Goal: Check status

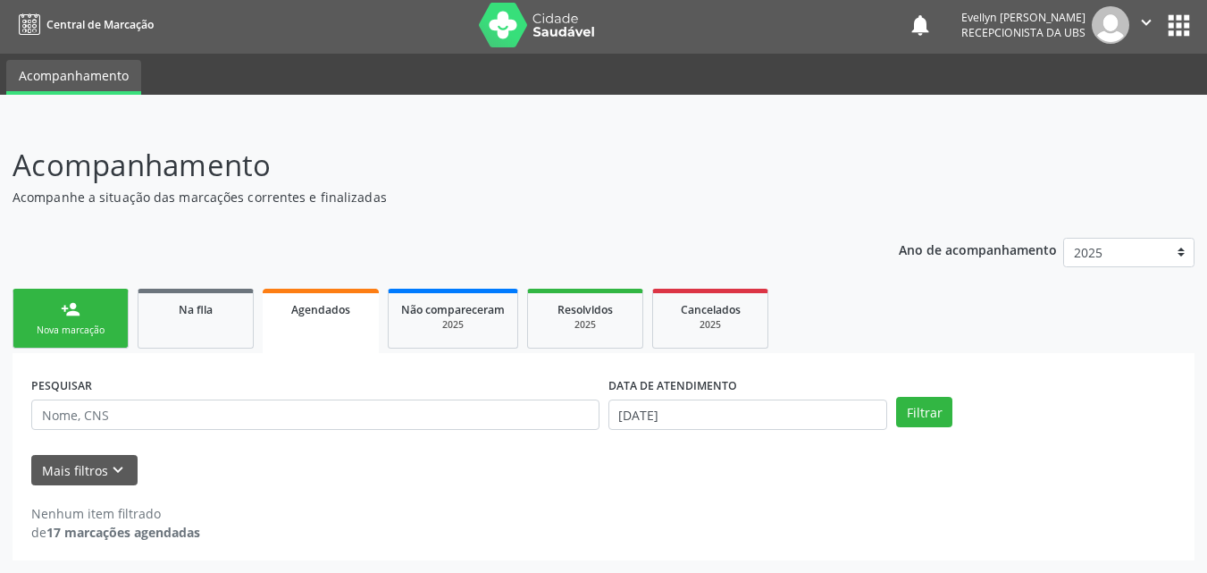
scroll to position [4, 0]
click at [728, 418] on body "Central de Marcação notifications [PERSON_NAME] Recepcionista da UBS  Configur…" at bounding box center [603, 282] width 1207 height 573
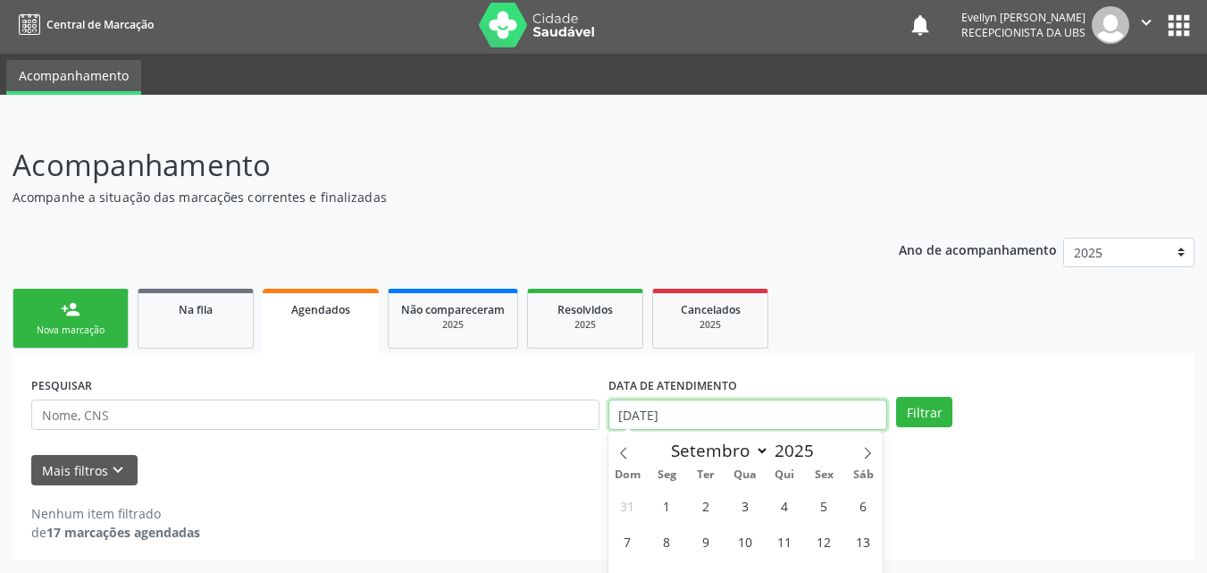
scroll to position [114, 0]
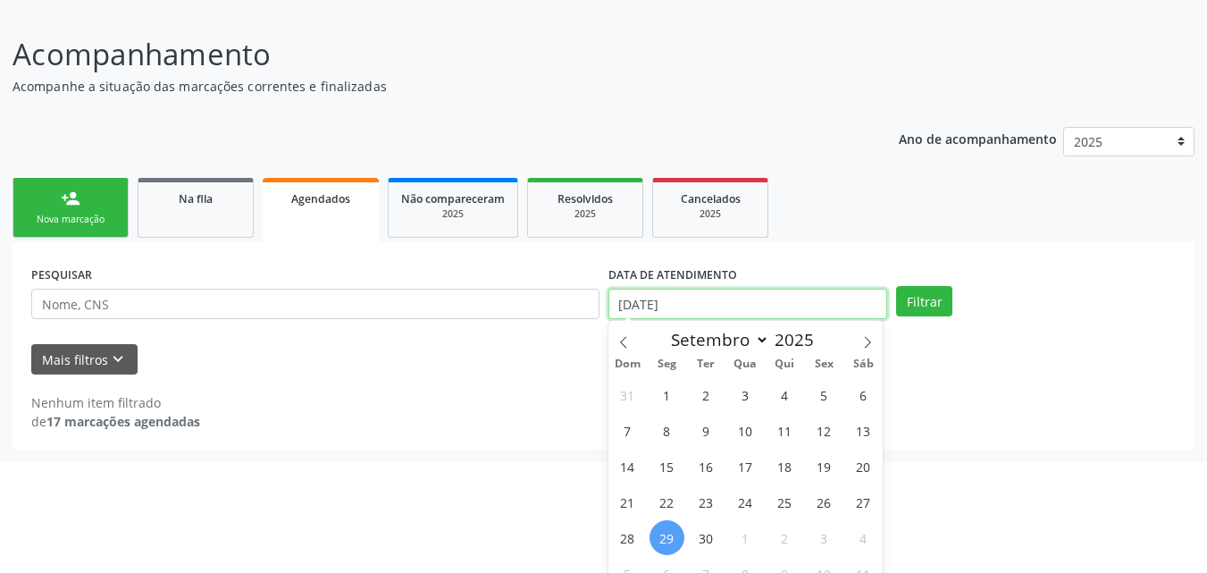
click at [745, 305] on input "[DATE]" at bounding box center [748, 304] width 280 height 30
click at [645, 306] on input "[DATE]" at bounding box center [748, 304] width 280 height 30
click at [827, 317] on input "[DATE]" at bounding box center [748, 304] width 280 height 30
click at [625, 346] on icon at bounding box center [623, 342] width 6 height 12
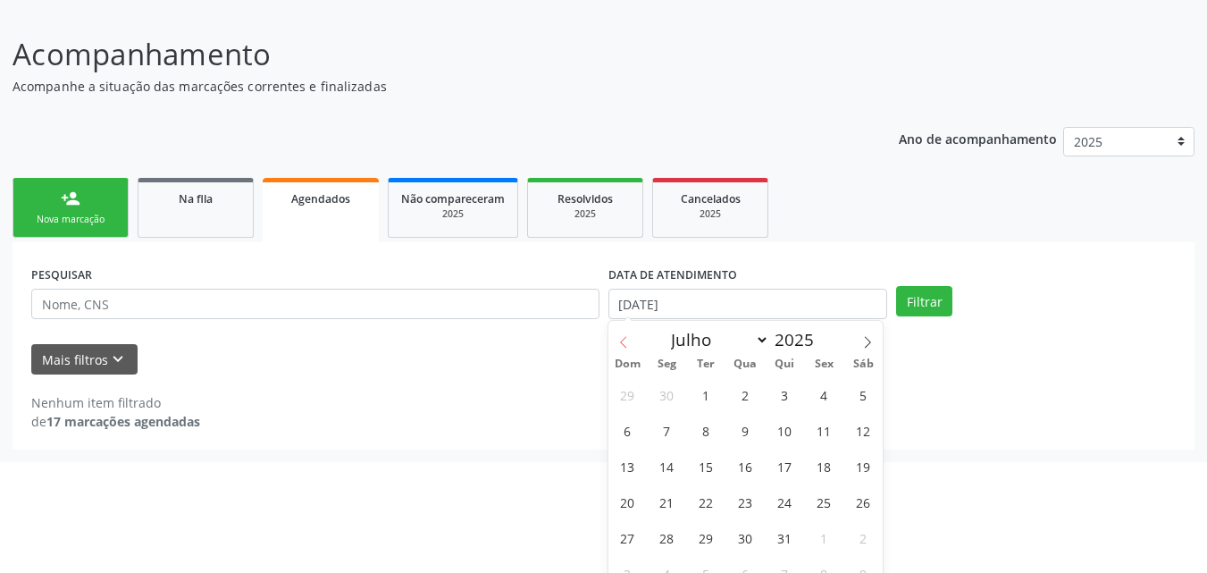
click at [625, 346] on icon at bounding box center [623, 342] width 6 height 12
click at [630, 340] on span at bounding box center [623, 336] width 30 height 30
select select "4"
click at [781, 396] on span "1" at bounding box center [785, 394] width 35 height 35
type input "[DATE]"
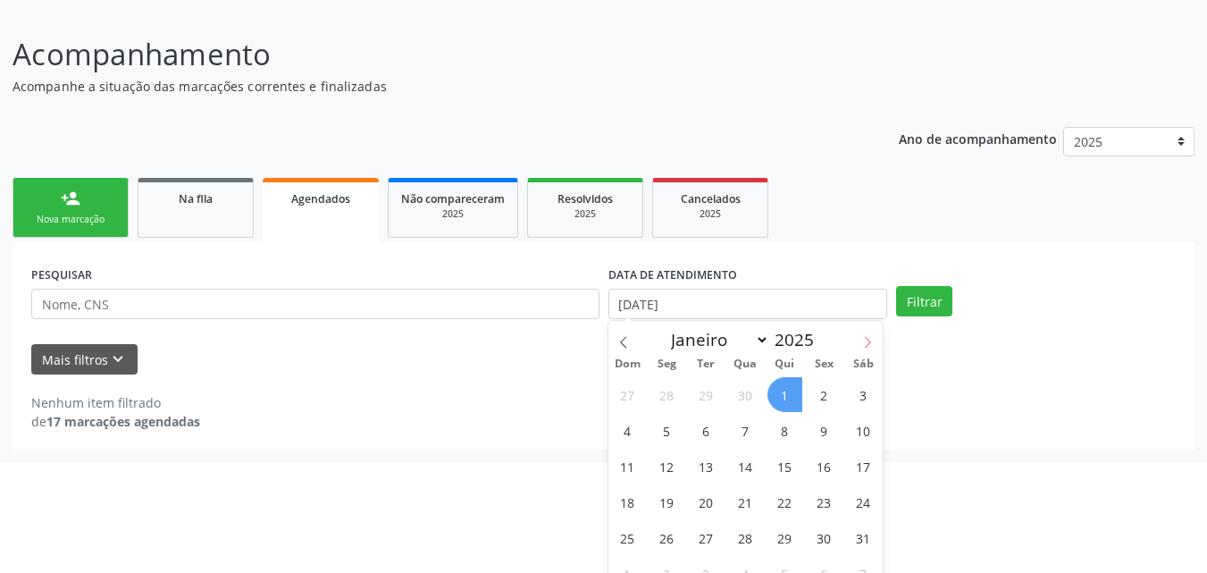
click at [862, 341] on icon at bounding box center [867, 342] width 13 height 13
click at [628, 347] on icon at bounding box center [623, 342] width 13 height 13
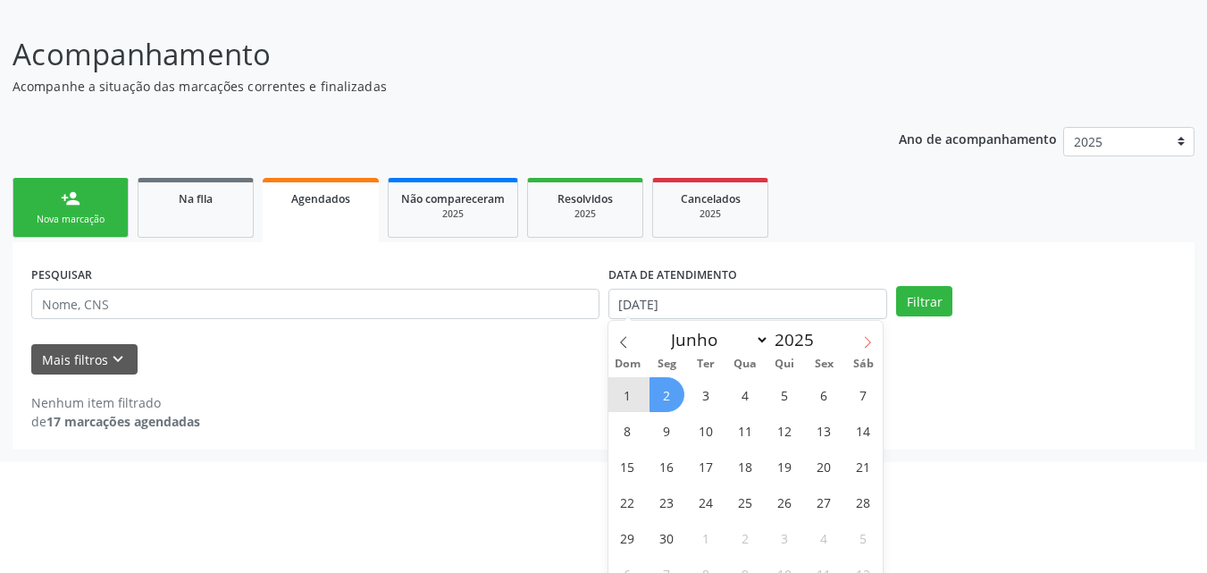
click at [869, 338] on icon at bounding box center [867, 342] width 13 height 13
select select "9"
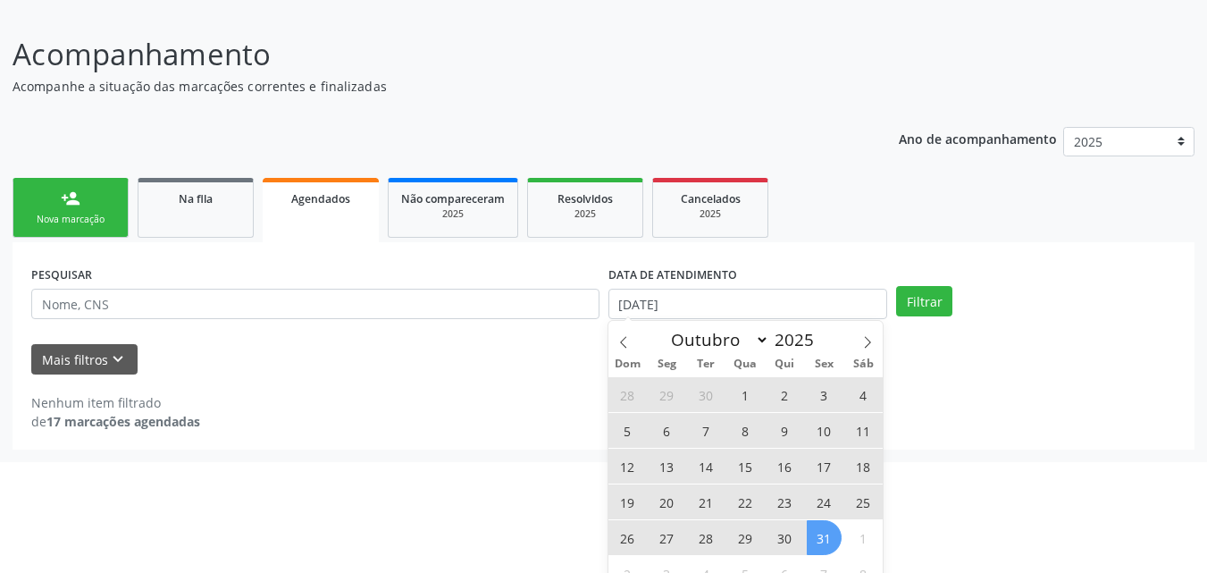
click at [834, 534] on span "31" at bounding box center [824, 537] width 35 height 35
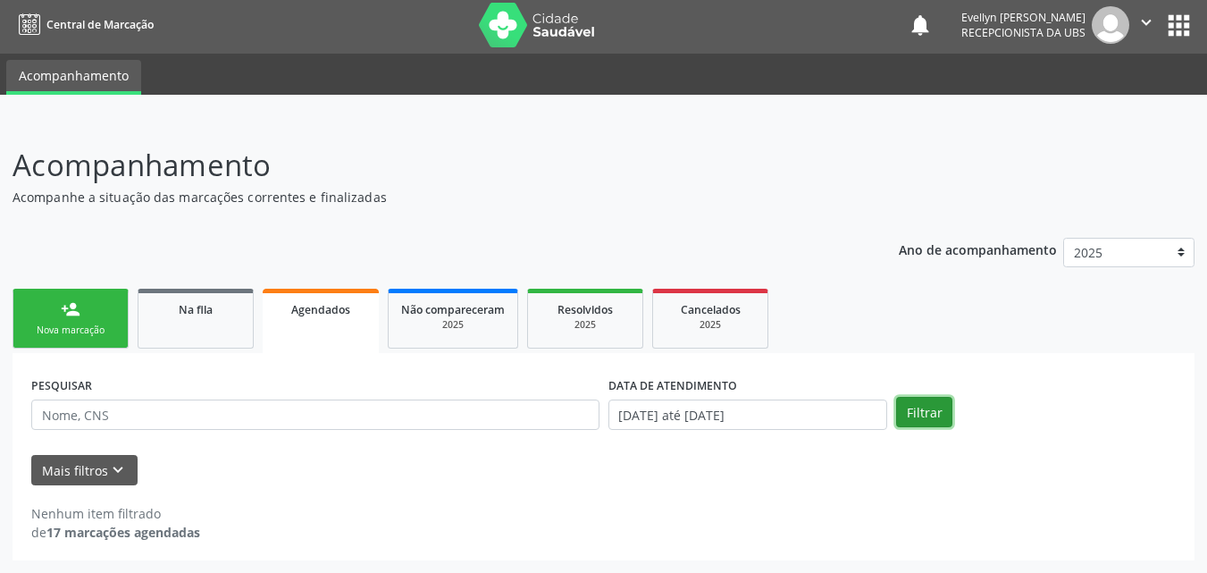
click at [915, 413] on button "Filtrar" at bounding box center [924, 412] width 56 height 30
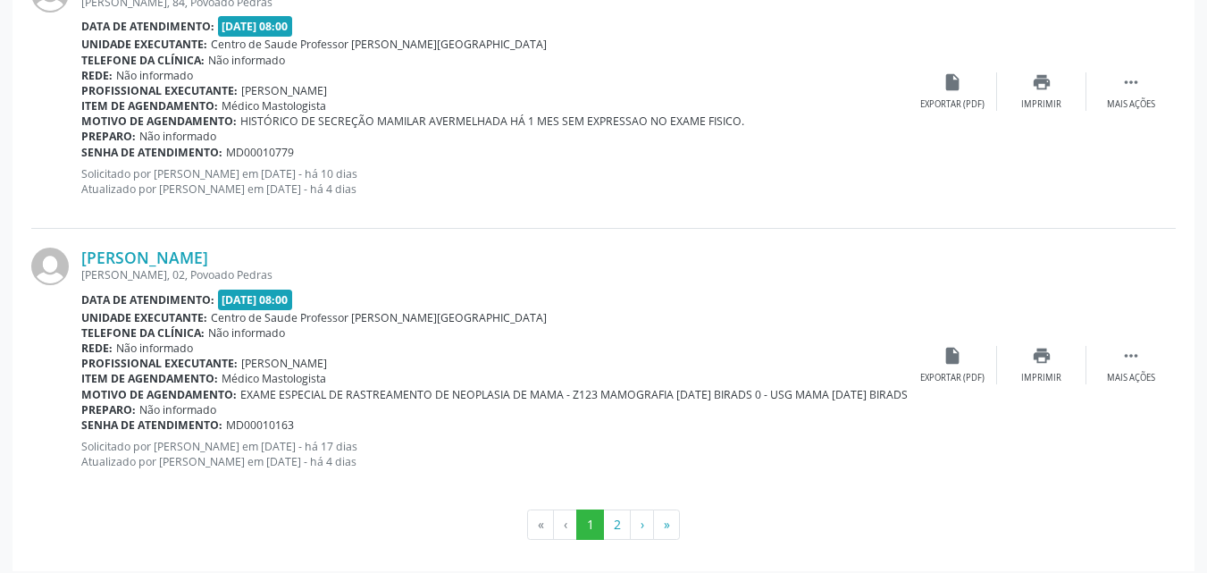
scroll to position [4147, 0]
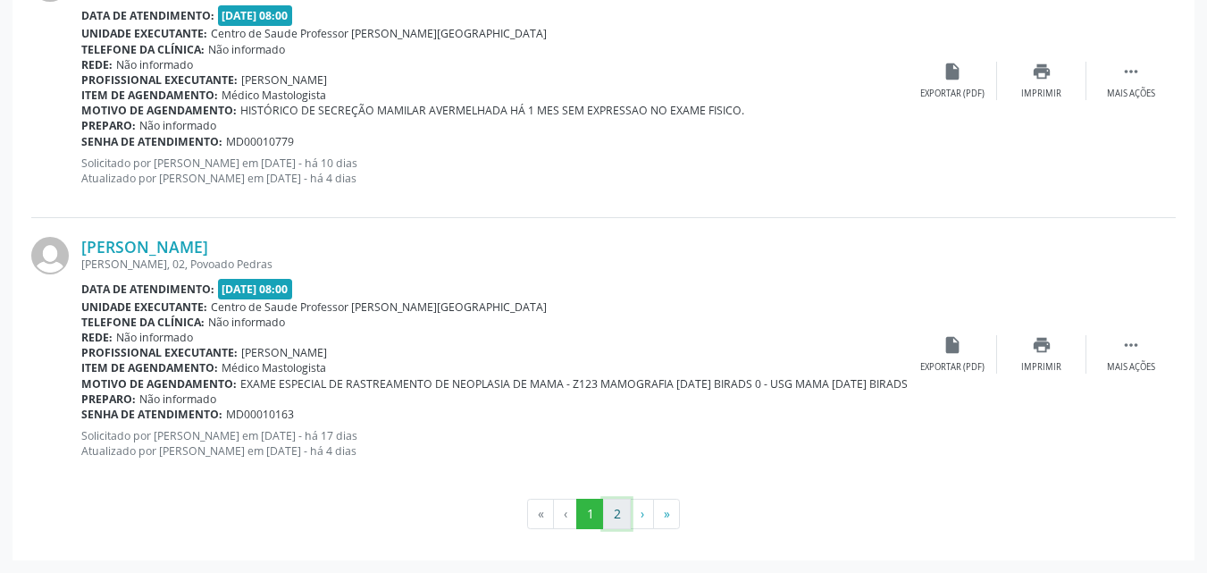
click at [618, 525] on button "2" at bounding box center [617, 514] width 28 height 30
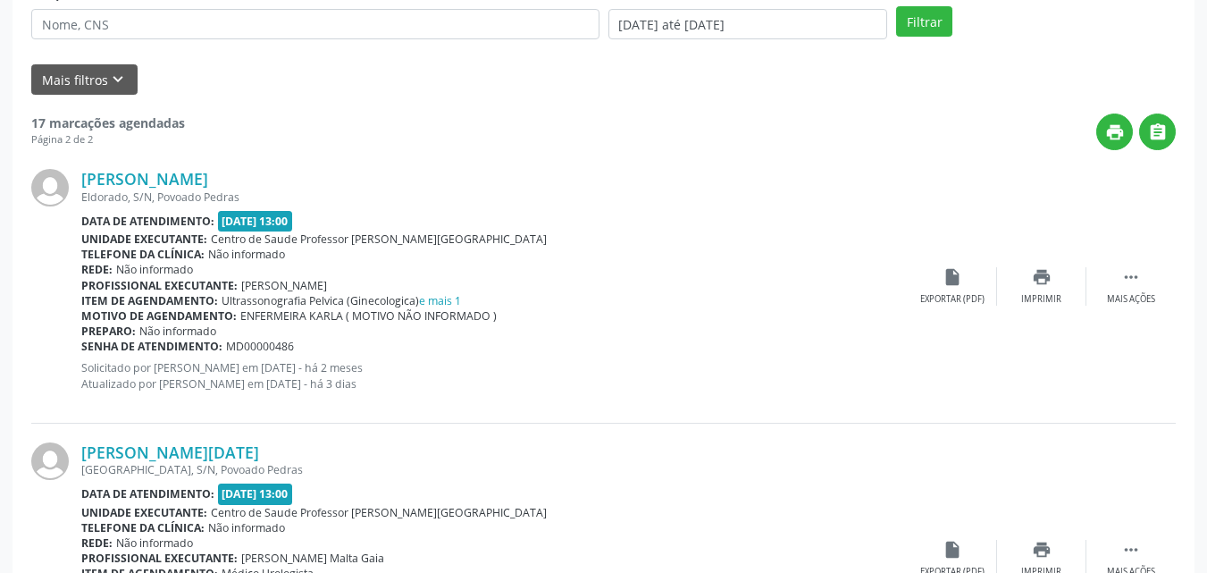
scroll to position [0, 0]
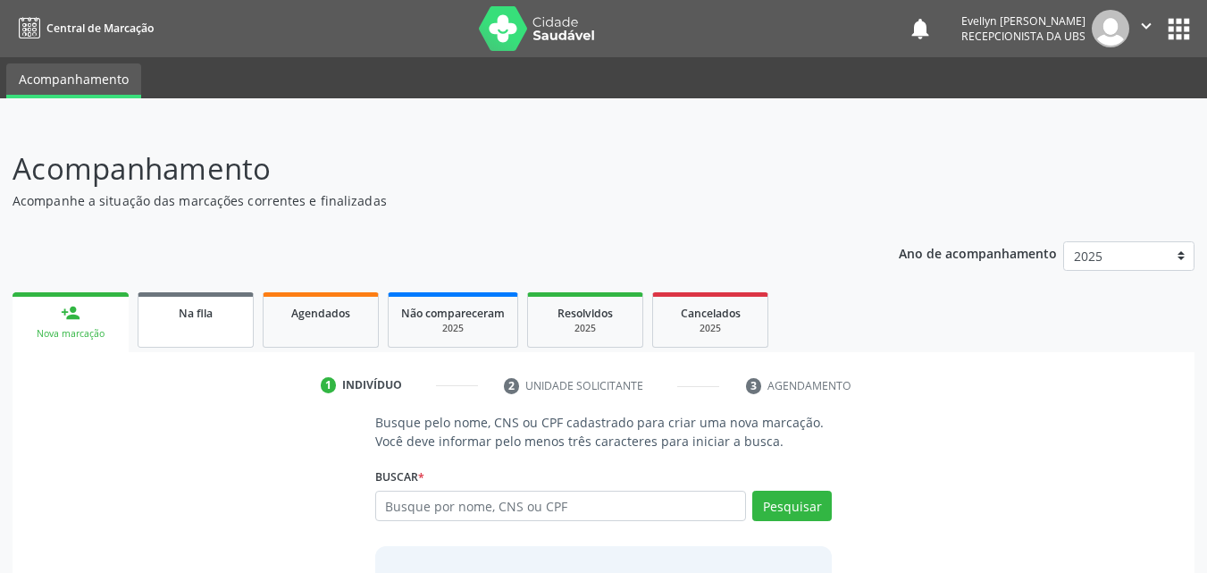
click at [237, 304] on div "Na fila" at bounding box center [195, 312] width 89 height 19
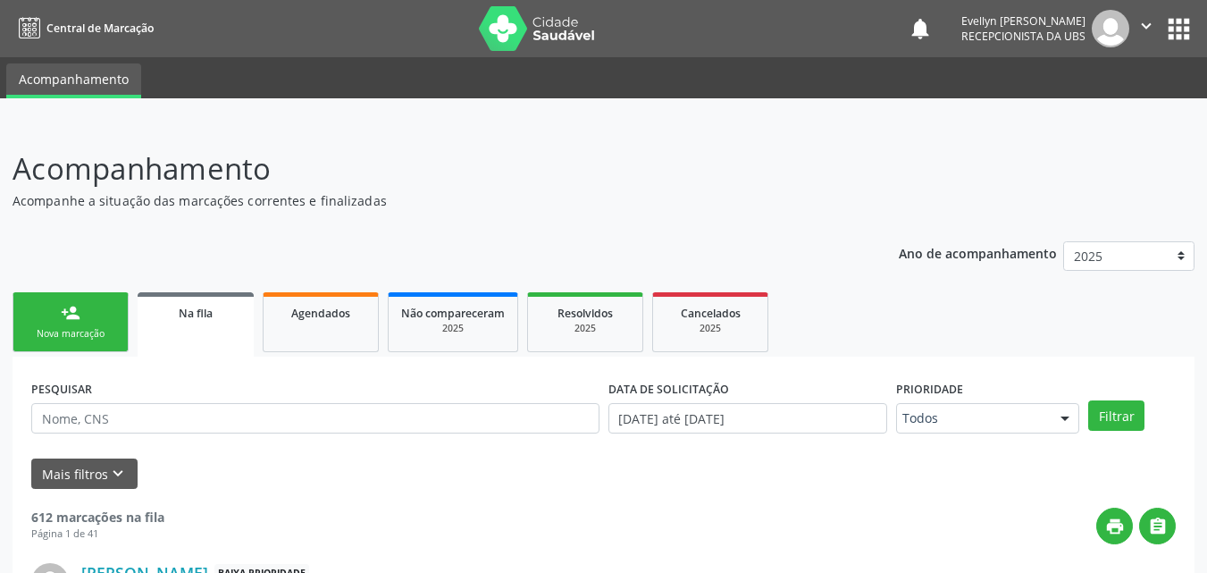
click at [356, 196] on p "Acompanhe a situação das marcações correntes e finalizadas" at bounding box center [426, 200] width 827 height 19
click at [366, 304] on link "Agendados" at bounding box center [321, 322] width 116 height 60
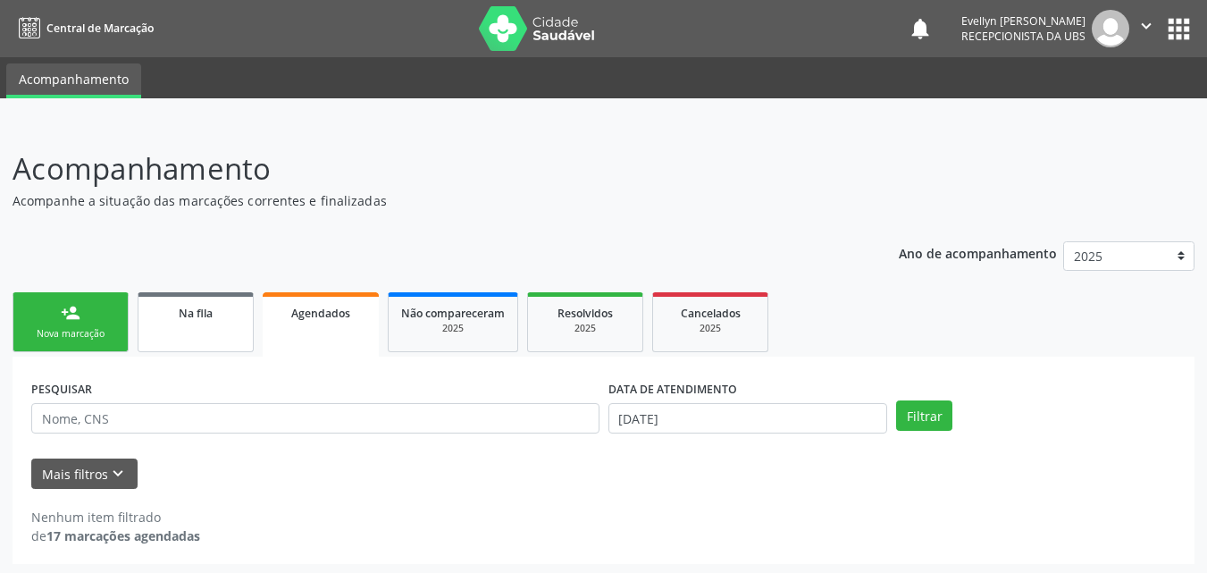
click at [196, 306] on span "Na fila" at bounding box center [196, 313] width 34 height 15
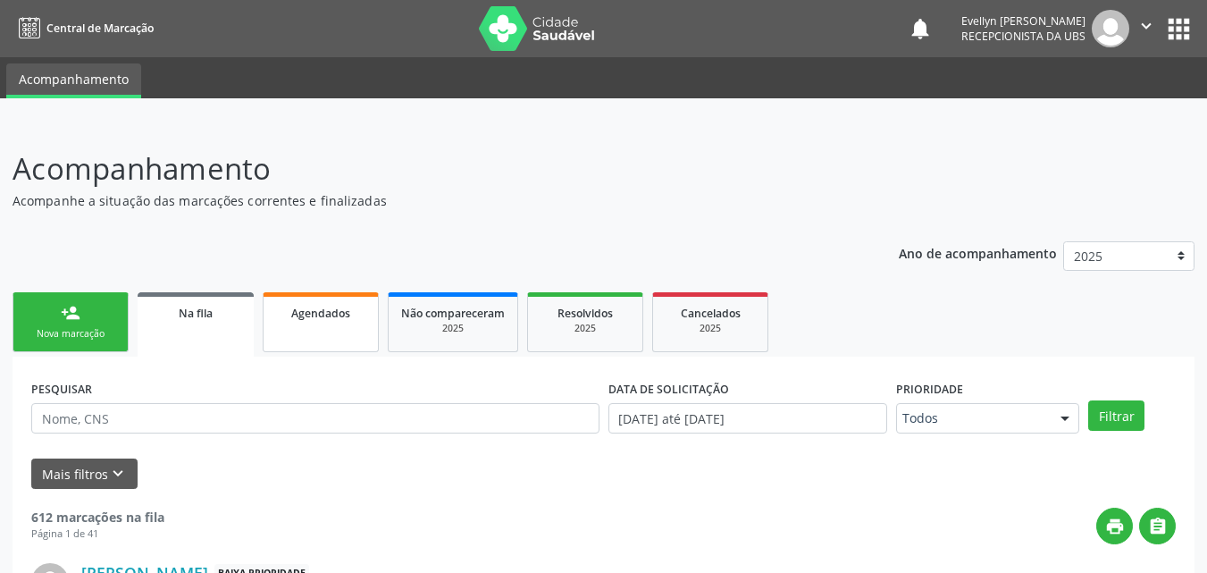
click at [324, 326] on link "Agendados" at bounding box center [321, 322] width 116 height 60
